Goal: Check status: Check status

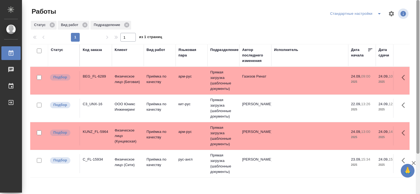
scroll to position [51, 0]
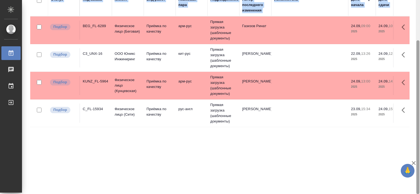
drag, startPoint x: 419, startPoint y: 75, endPoint x: 419, endPoint y: 95, distance: 20.0
click at [419, 95] on html "🙏 .cls-1 fill:#fff; AWATERA Tretyakova Valeriya Работы Чаты График Выйти Работы…" at bounding box center [210, 97] width 420 height 194
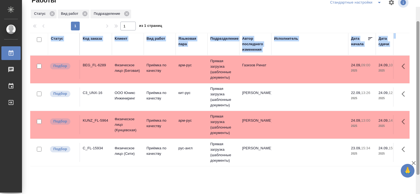
scroll to position [11, 0]
drag, startPoint x: 418, startPoint y: 96, endPoint x: 417, endPoint y: 64, distance: 31.6
click at [417, 64] on div at bounding box center [417, 98] width 3 height 154
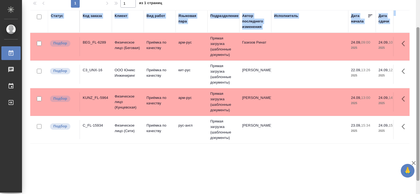
scroll to position [40, 0]
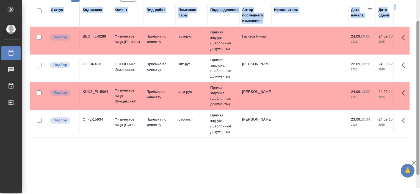
drag, startPoint x: 418, startPoint y: 76, endPoint x: 420, endPoint y: 99, distance: 23.5
click at [419, 99] on html "🙏 .cls-1 fill:#fff; AWATERA [PERSON_NAME] Работы 0 Чаты График Выйти Работы Ста…" at bounding box center [210, 97] width 420 height 194
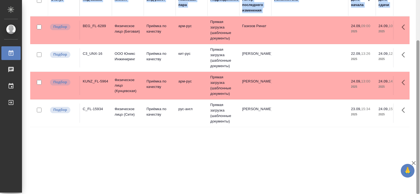
drag, startPoint x: 416, startPoint y: 138, endPoint x: 420, endPoint y: 166, distance: 28.5
click at [419, 166] on html "🙏 .cls-1 fill:#fff; AWATERA [PERSON_NAME] Работы 0 Чаты График Выйти Работы Ста…" at bounding box center [210, 97] width 420 height 194
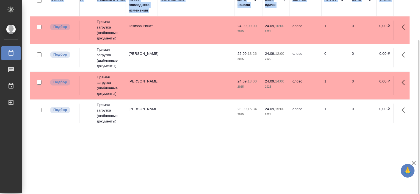
scroll to position [0, 69]
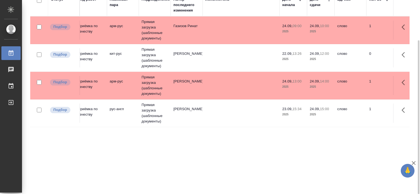
drag, startPoint x: 107, startPoint y: 187, endPoint x: 79, endPoint y: 182, distance: 28.1
click at [79, 182] on div "Статус Код заказа Клиент Вид работ Языковая пара Подразделение Автор последнего…" at bounding box center [219, 93] width 379 height 198
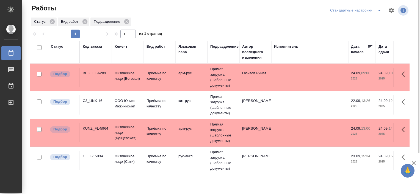
scroll to position [0, 0]
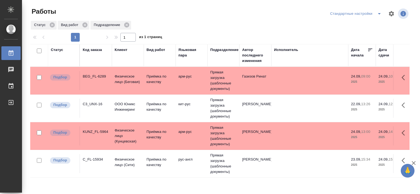
scroll to position [51, 0]
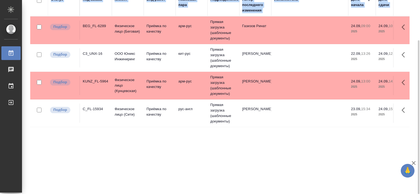
click at [419, 129] on html "🙏 .cls-1 fill:#fff; AWATERA [PERSON_NAME] Работы 0 Чаты График Выйти Работы Ста…" at bounding box center [210, 97] width 420 height 194
click at [91, 52] on div "C3_UNX-16" at bounding box center [96, 53] width 26 height 5
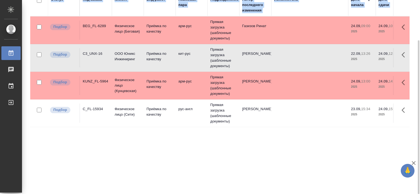
click at [91, 52] on div "C3_UNX-16" at bounding box center [96, 53] width 26 height 5
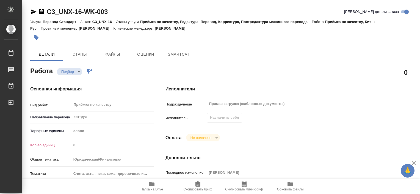
type textarea "x"
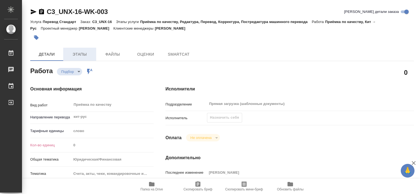
type textarea "x"
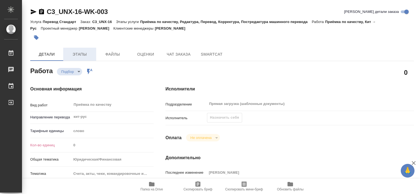
click at [82, 51] on span "Этапы" at bounding box center [79, 54] width 26 height 7
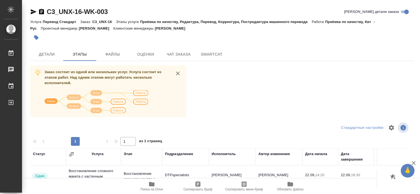
click at [316, 97] on div "Заказ состоит из одной или нескольких услуг. Услуга состоит из этапов работ. На…" at bounding box center [221, 169] width 383 height 207
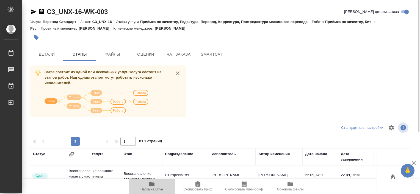
click at [153, 186] on icon "button" at bounding box center [151, 184] width 5 height 4
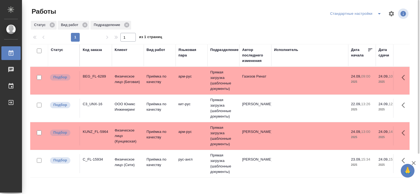
click at [343, 184] on div "Статус Код заказа Клиент Вид работ Языковая пара Подразделение Автор последнего…" at bounding box center [219, 143] width 379 height 198
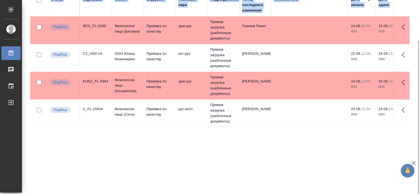
drag, startPoint x: 419, startPoint y: 90, endPoint x: 420, endPoint y: 136, distance: 46.7
click at [419, 136] on html "🙏 .cls-1 fill:#fff; AWATERA [PERSON_NAME] Работы 0 Чаты График Выйти Работы Ста…" at bounding box center [210, 97] width 420 height 194
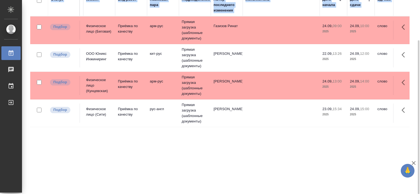
scroll to position [0, 0]
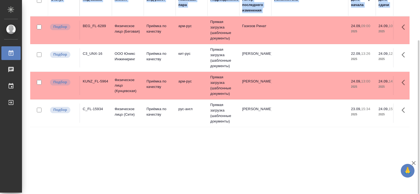
click at [96, 108] on div "C_FL-15934" at bounding box center [96, 109] width 26 height 5
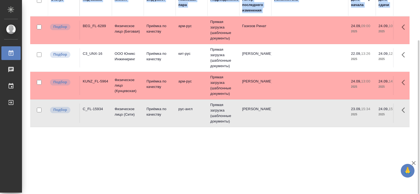
click at [96, 108] on div "C_FL-15934" at bounding box center [96, 109] width 26 height 5
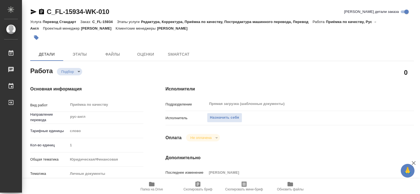
type textarea "x"
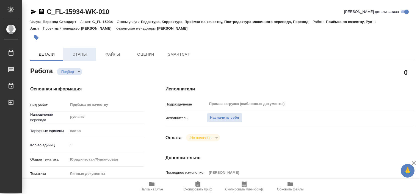
type textarea "x"
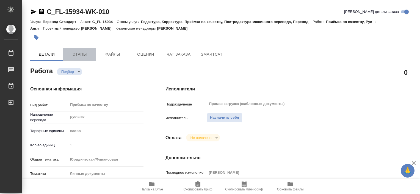
click at [87, 55] on span "Этапы" at bounding box center [79, 54] width 26 height 7
type textarea "x"
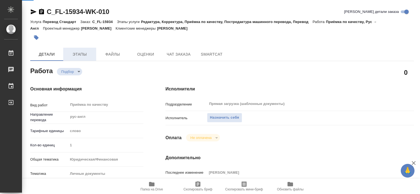
type textarea "x"
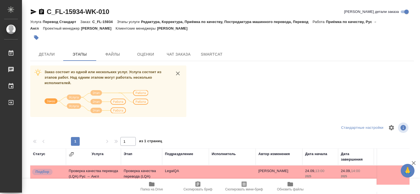
scroll to position [92, 0]
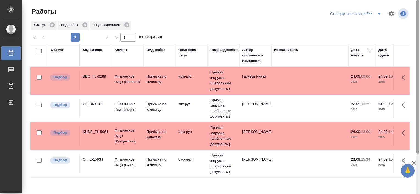
scroll to position [51, 0]
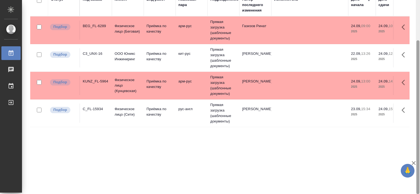
drag, startPoint x: 419, startPoint y: 138, endPoint x: 419, endPoint y: 144, distance: 5.5
click at [419, 144] on div at bounding box center [417, 97] width 4 height 194
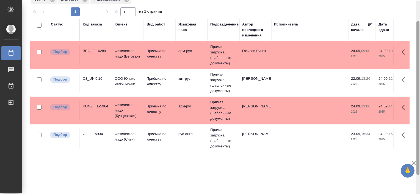
scroll to position [18, 0]
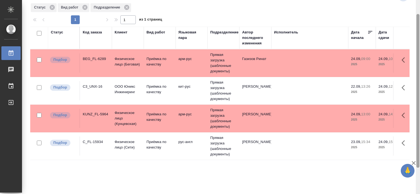
drag, startPoint x: 418, startPoint y: 125, endPoint x: 420, endPoint y: 99, distance: 26.4
click at [419, 99] on html "🙏 .cls-1 fill:#fff; AWATERA [PERSON_NAME] Работы 0 Чаты График Выйти Работы Ста…" at bounding box center [210, 97] width 420 height 194
click at [90, 86] on div "C3_UNX-16" at bounding box center [96, 86] width 26 height 5
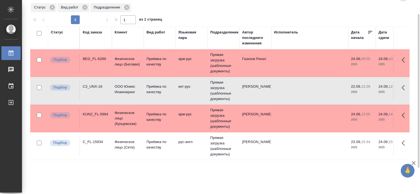
click at [90, 86] on div "C3_UNX-16" at bounding box center [96, 86] width 26 height 5
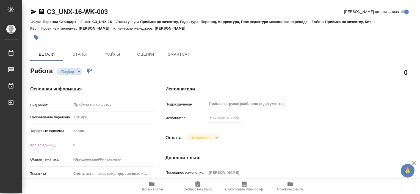
type textarea "x"
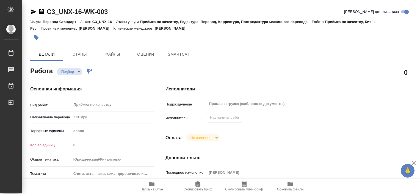
type textarea "x"
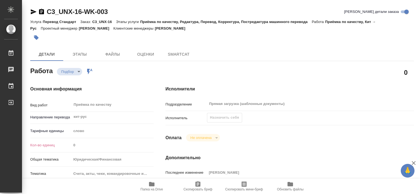
type textarea "x"
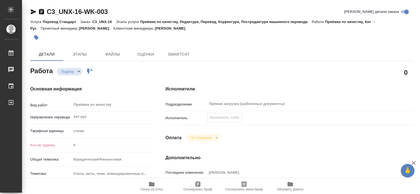
type textarea "x"
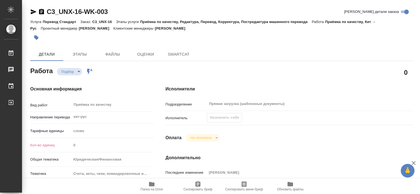
type textarea "x"
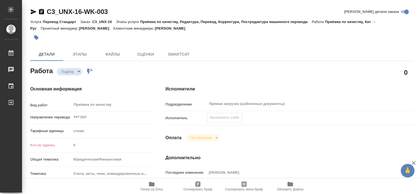
type textarea "x"
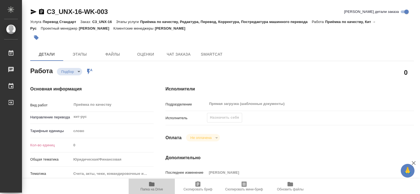
click at [157, 185] on span "Папка на Drive" at bounding box center [152, 186] width 40 height 10
type textarea "x"
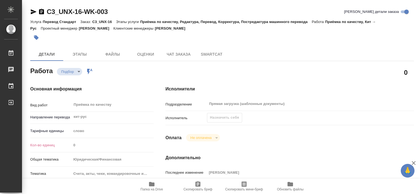
type textarea "x"
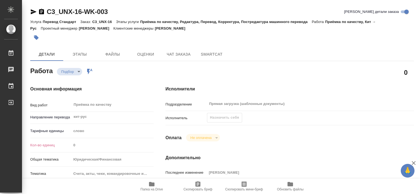
type textarea "x"
click at [79, 48] on button "Этапы" at bounding box center [79, 54] width 33 height 13
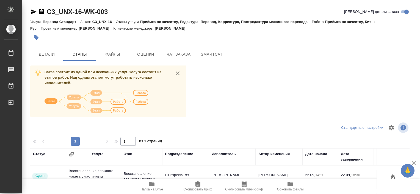
scroll to position [92, 0]
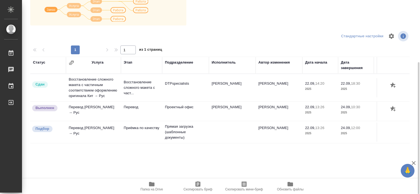
click at [226, 109] on td "Колышкин Никита" at bounding box center [232, 111] width 47 height 19
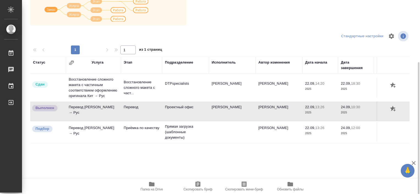
click at [129, 154] on div "Статус Услуга Этап Подразделение Исполнитель Автор изменения Дата начала Дата з…" at bounding box center [219, 119] width 379 height 124
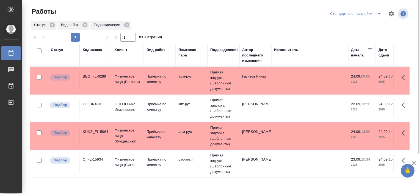
click at [94, 104] on div "C3_UNX-16" at bounding box center [96, 104] width 26 height 5
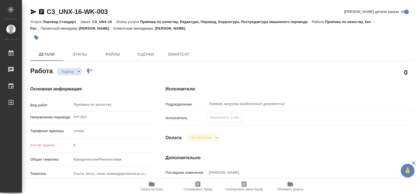
type textarea "x"
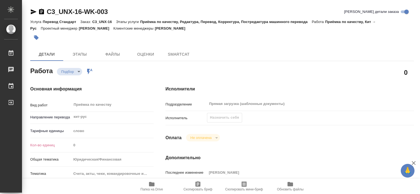
type textarea "x"
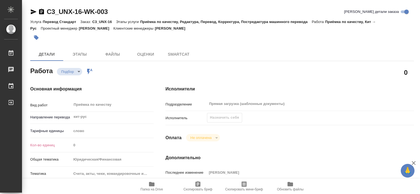
type textarea "x"
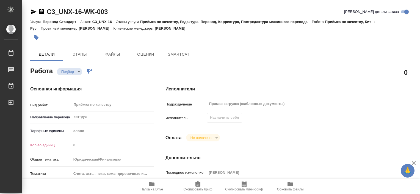
type textarea "x"
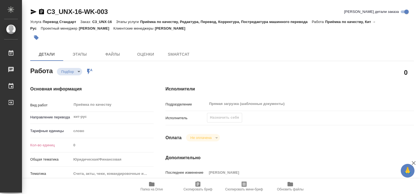
type textarea "x"
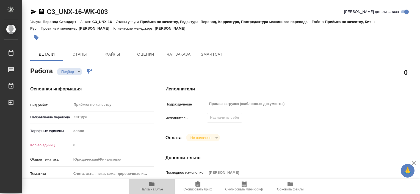
click at [157, 191] on span "Папка на Drive" at bounding box center [151, 190] width 23 height 4
type textarea "x"
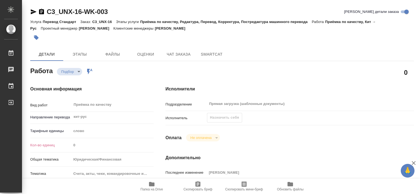
type textarea "x"
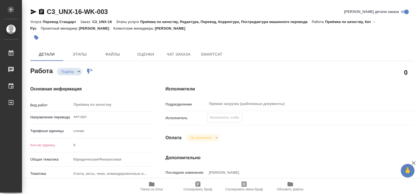
type textarea "x"
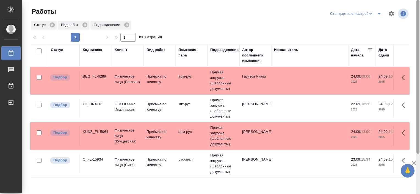
drag, startPoint x: 417, startPoint y: 108, endPoint x: 420, endPoint y: 73, distance: 35.2
click at [419, 73] on html "🙏 .cls-1 fill:#fff; AWATERA Tretyakova Valeriya Работы 0 Чаты График Выйти Рабо…" at bounding box center [210, 97] width 420 height 194
drag, startPoint x: 417, startPoint y: 70, endPoint x: 419, endPoint y: 59, distance: 11.6
click at [419, 59] on div at bounding box center [417, 77] width 3 height 154
click at [97, 104] on div "C3_UNX-16" at bounding box center [96, 104] width 26 height 5
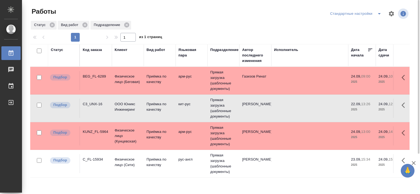
click at [97, 104] on div "C3_UNX-16" at bounding box center [96, 104] width 26 height 5
click at [86, 159] on div "C_FL-15934" at bounding box center [96, 159] width 26 height 5
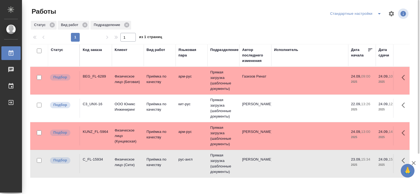
click at [86, 159] on div "C_FL-15934" at bounding box center [96, 159] width 26 height 5
click at [101, 102] on div "C3_UNX-16" at bounding box center [96, 104] width 26 height 5
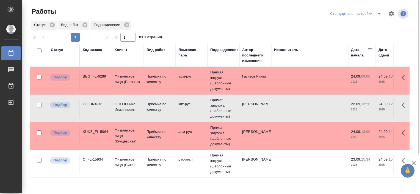
click at [101, 102] on div "C3_UNX-16" at bounding box center [96, 104] width 26 height 5
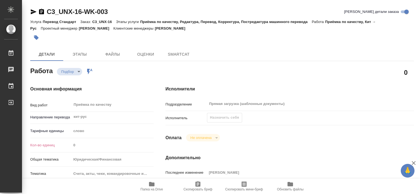
type textarea "x"
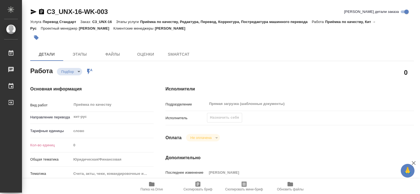
type textarea "x"
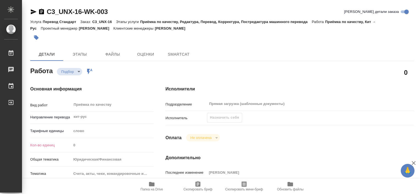
type textarea "x"
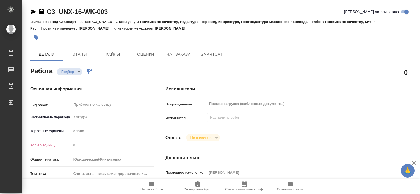
type textarea "x"
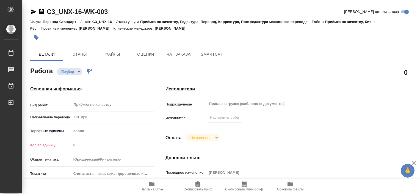
type textarea "x"
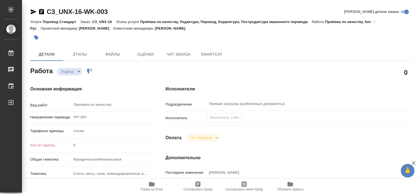
type textarea "x"
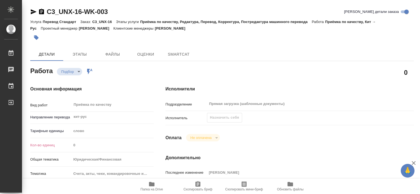
type textarea "x"
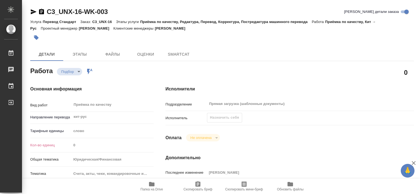
type textarea "x"
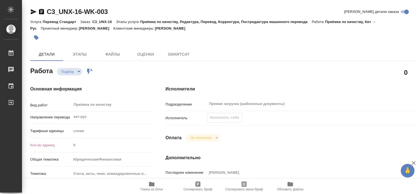
type textarea "x"
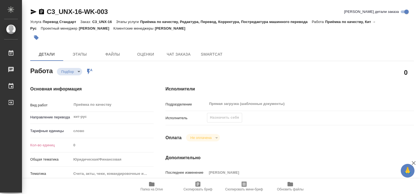
type textarea "x"
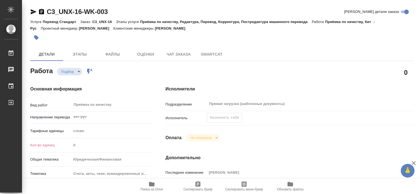
type textarea "x"
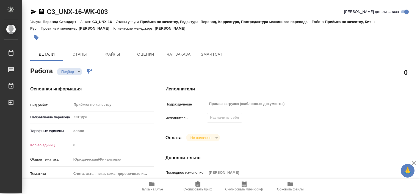
type textarea "x"
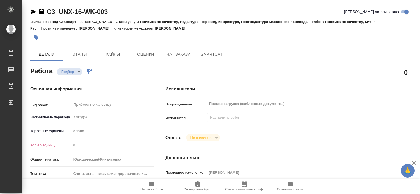
type textarea "x"
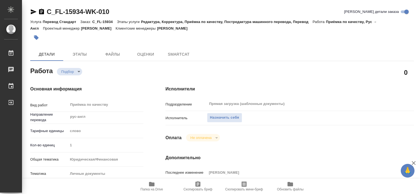
type textarea "x"
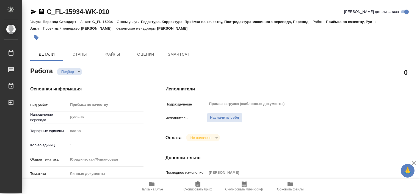
type textarea "x"
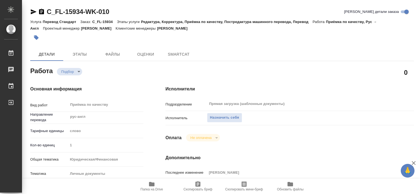
type textarea "x"
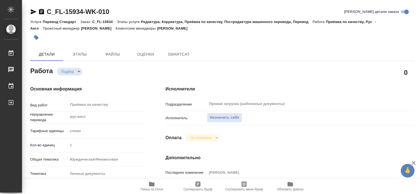
type textarea "x"
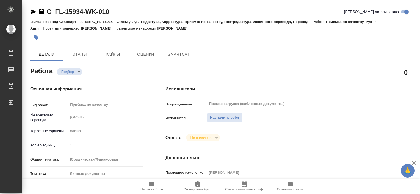
type textarea "x"
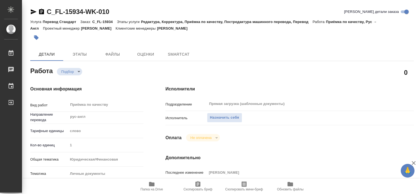
type textarea "x"
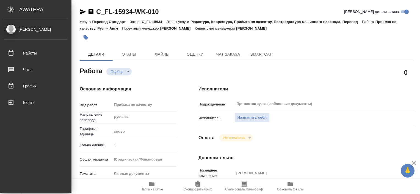
type textarea "x"
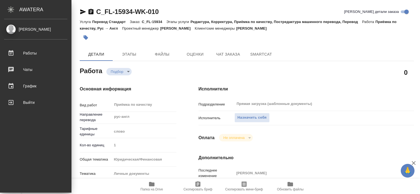
type textarea "x"
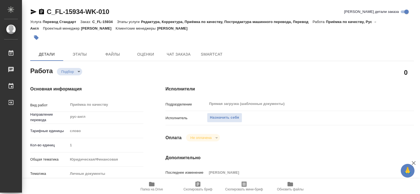
type textarea "x"
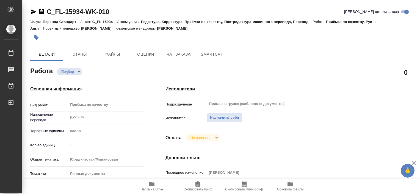
type textarea "x"
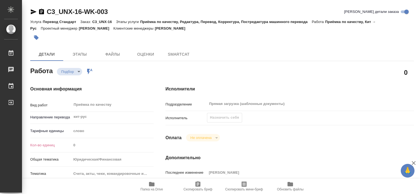
type textarea "x"
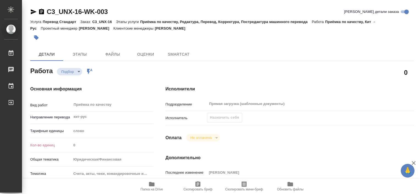
type textarea "x"
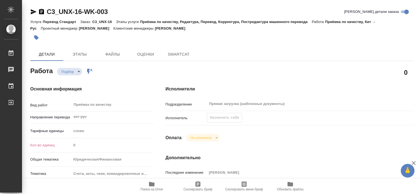
type textarea "x"
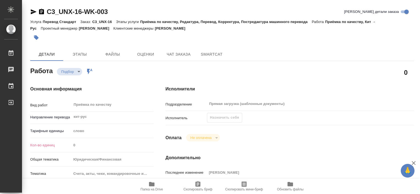
type textarea "x"
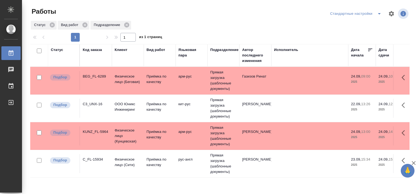
click at [90, 77] on div "BEG_FL-6289" at bounding box center [96, 76] width 26 height 5
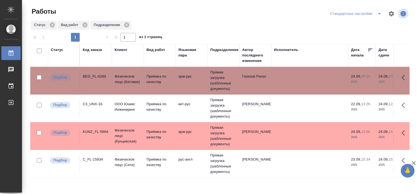
click at [102, 106] on div "C3_UNX-16" at bounding box center [96, 104] width 26 height 5
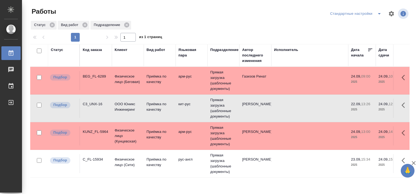
click at [102, 106] on div "C3_UNX-16" at bounding box center [96, 104] width 26 height 5
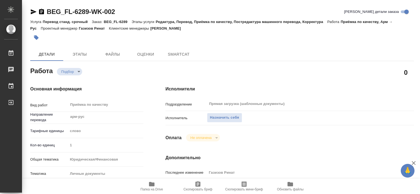
type textarea "x"
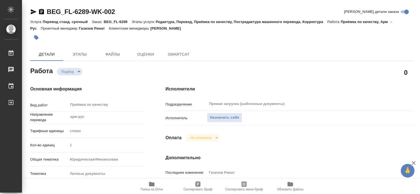
type textarea "x"
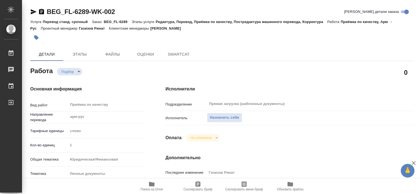
type textarea "x"
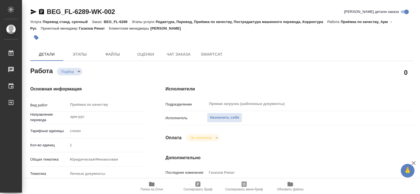
type textarea "x"
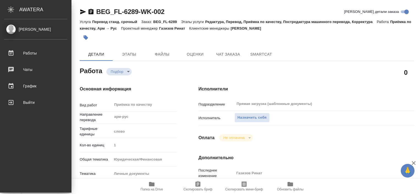
type textarea "x"
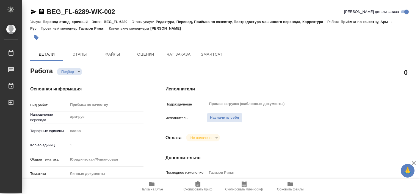
type textarea "x"
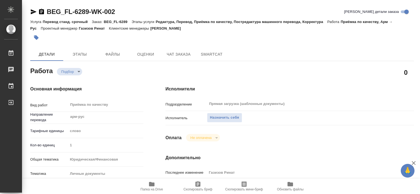
type textarea "x"
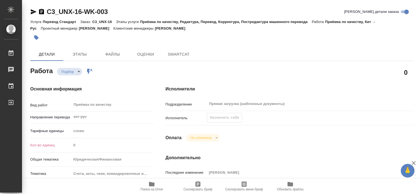
type textarea "x"
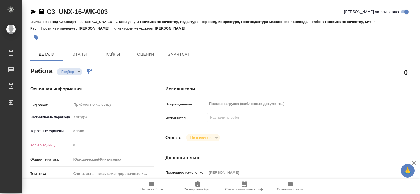
type textarea "x"
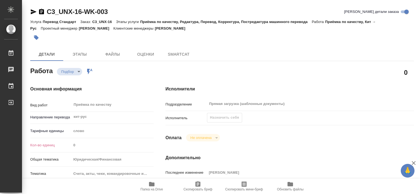
type textarea "x"
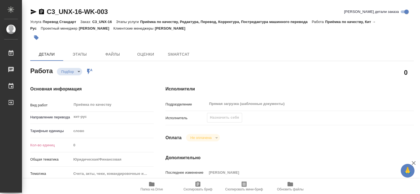
type textarea "x"
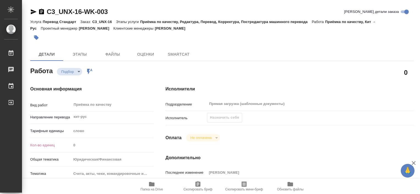
type textarea "x"
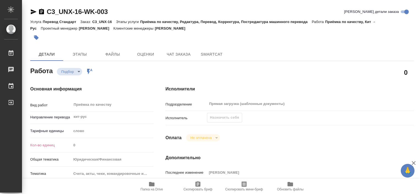
type textarea "x"
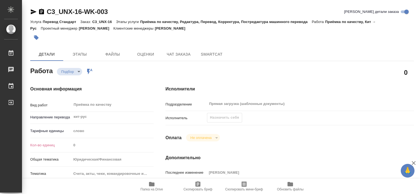
type textarea "x"
